Goal: Task Accomplishment & Management: Use online tool/utility

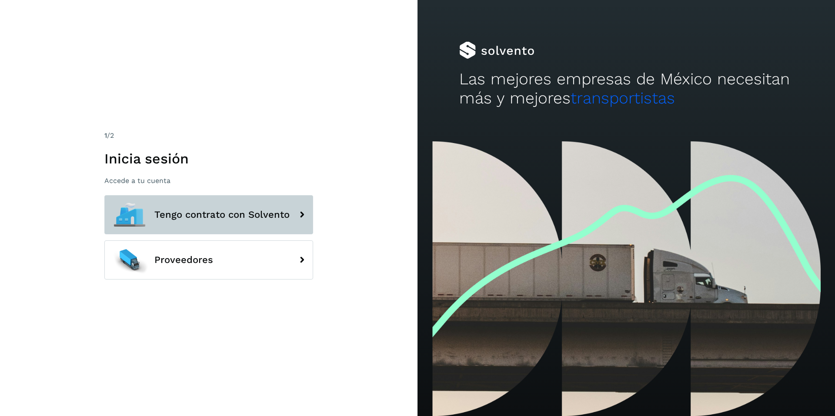
click at [203, 213] on span "Tengo contrato con Solvento" at bounding box center [221, 215] width 135 height 10
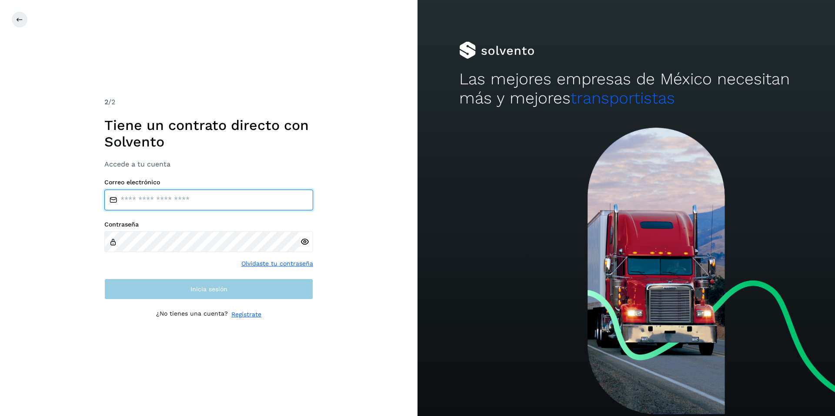
type input "**********"
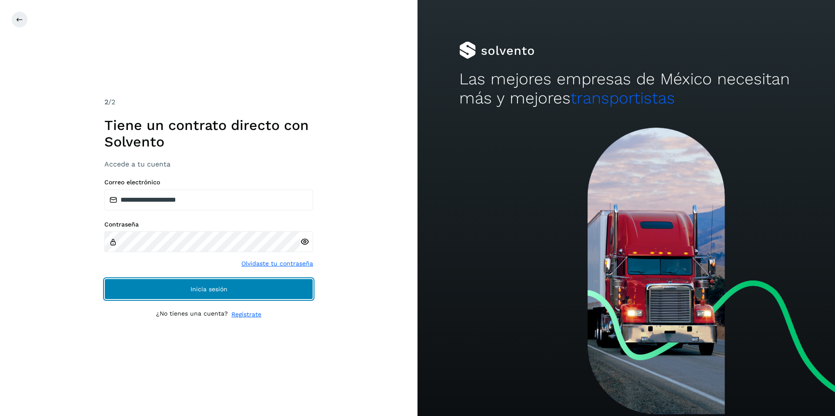
click at [203, 291] on span "Inicia sesión" at bounding box center [208, 289] width 37 height 6
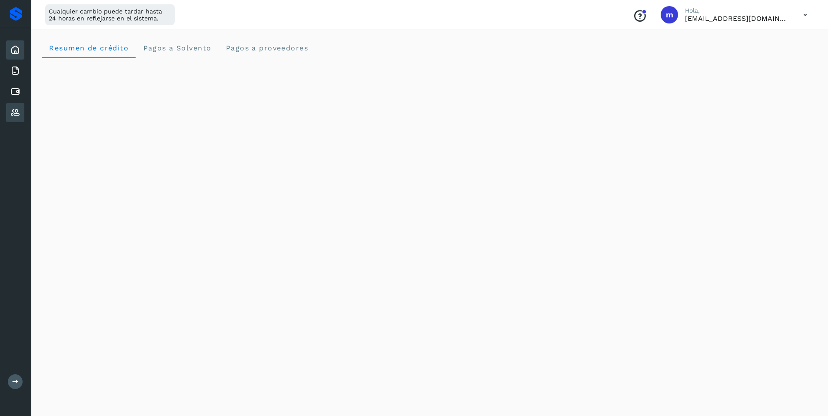
click at [17, 110] on icon at bounding box center [15, 112] width 10 height 10
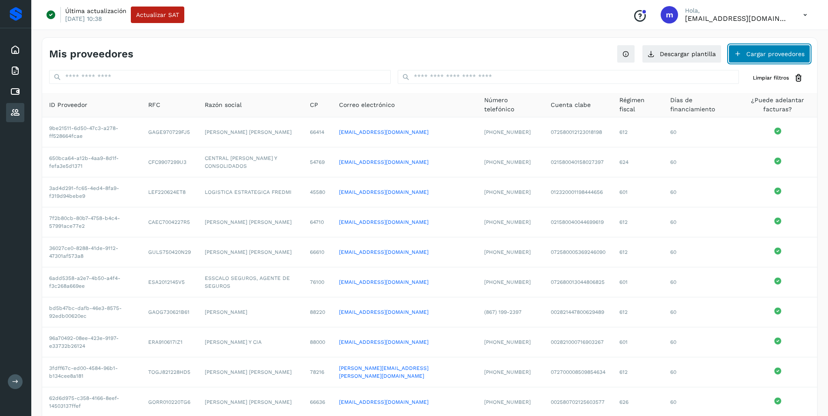
click at [768, 50] on button "Cargar proveedores" at bounding box center [770, 54] width 82 height 18
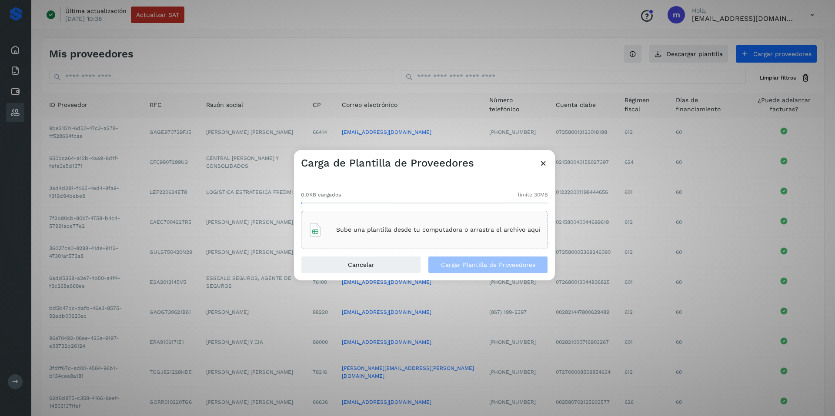
click at [422, 226] on p "Sube una plantilla desde tu computadora o arrastra el archivo aquí" at bounding box center [438, 229] width 204 height 7
click at [478, 263] on span "Cargar Plantilla de Proveedores" at bounding box center [488, 265] width 94 height 6
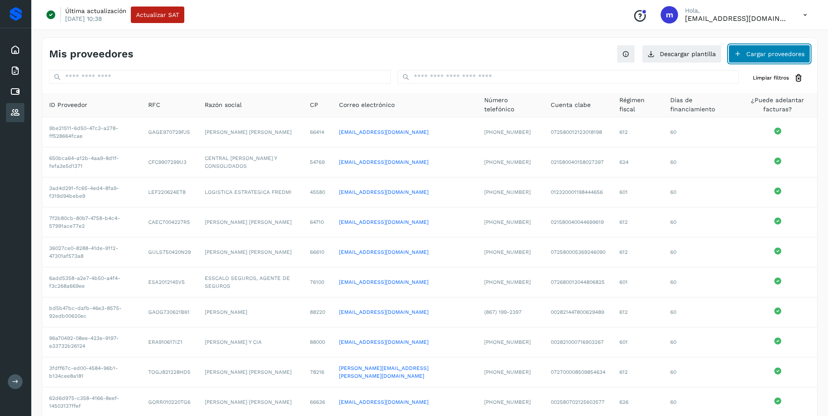
click at [757, 50] on button "Cargar proveedores" at bounding box center [770, 54] width 82 height 18
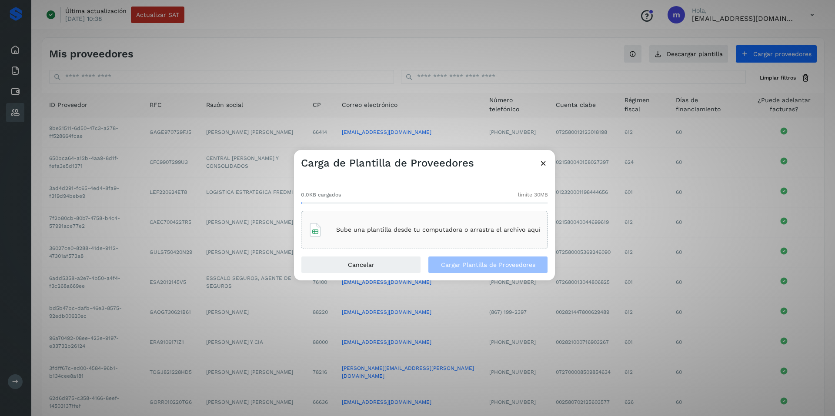
click at [349, 227] on p "Sube una plantilla desde tu computadora o arrastra el archivo aquí" at bounding box center [438, 229] width 204 height 7
click at [491, 262] on span "Cargar Plantilla de Proveedores" at bounding box center [488, 265] width 94 height 6
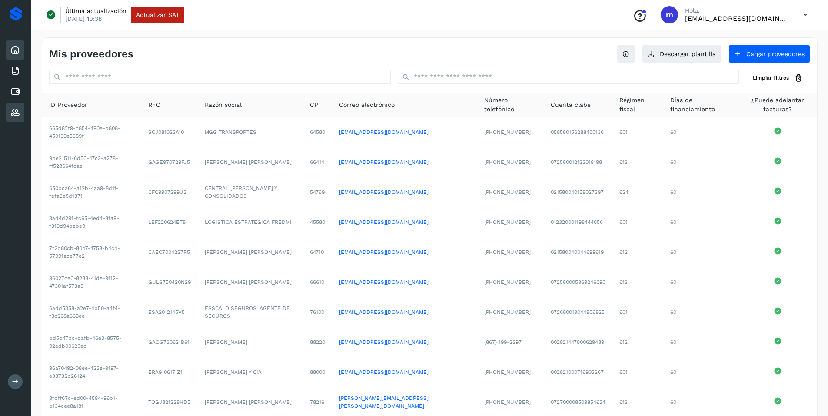
click at [16, 50] on icon at bounding box center [15, 50] width 10 height 10
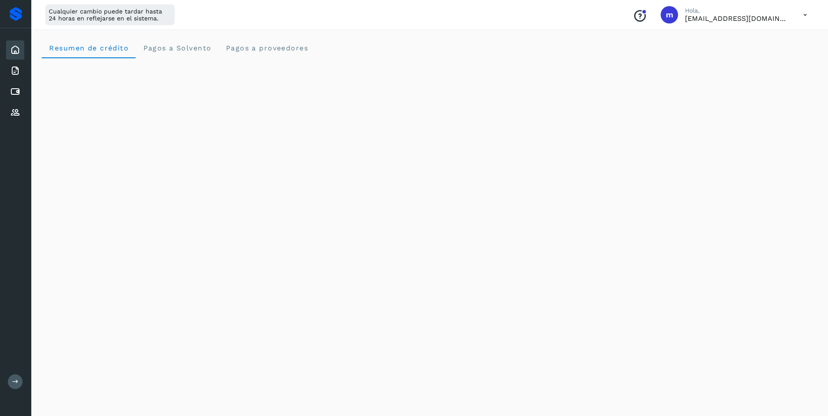
click at [16, 49] on icon at bounding box center [15, 50] width 10 height 10
click at [804, 14] on icon at bounding box center [805, 15] width 18 height 18
click at [747, 54] on div "Cerrar sesión" at bounding box center [761, 56] width 103 height 17
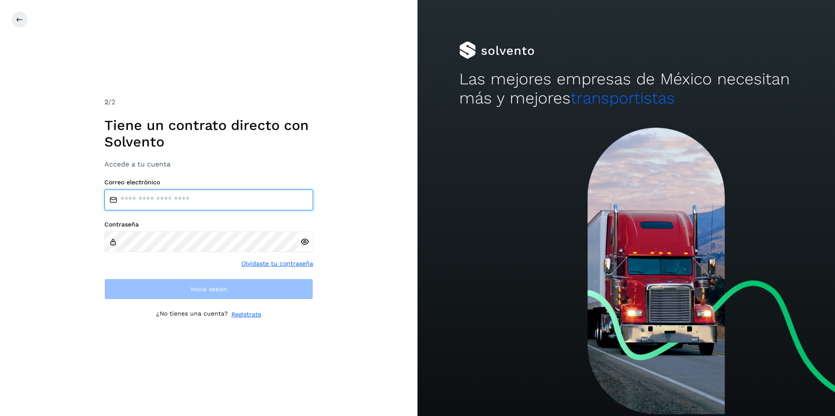
type input "**********"
